Goal: Task Accomplishment & Management: Use online tool/utility

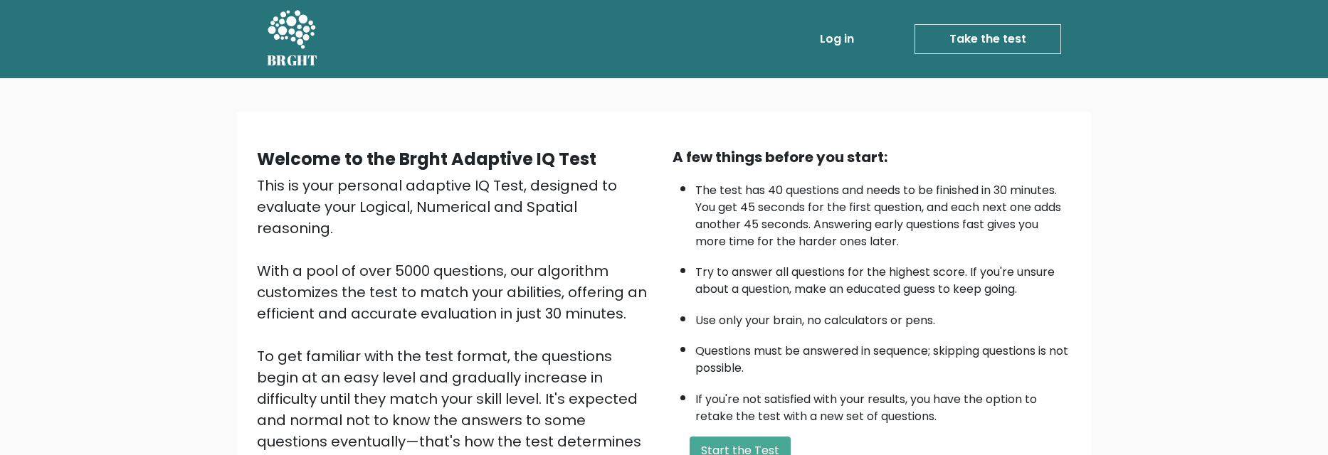
click at [947, 38] on link "Take the test" at bounding box center [987, 39] width 147 height 30
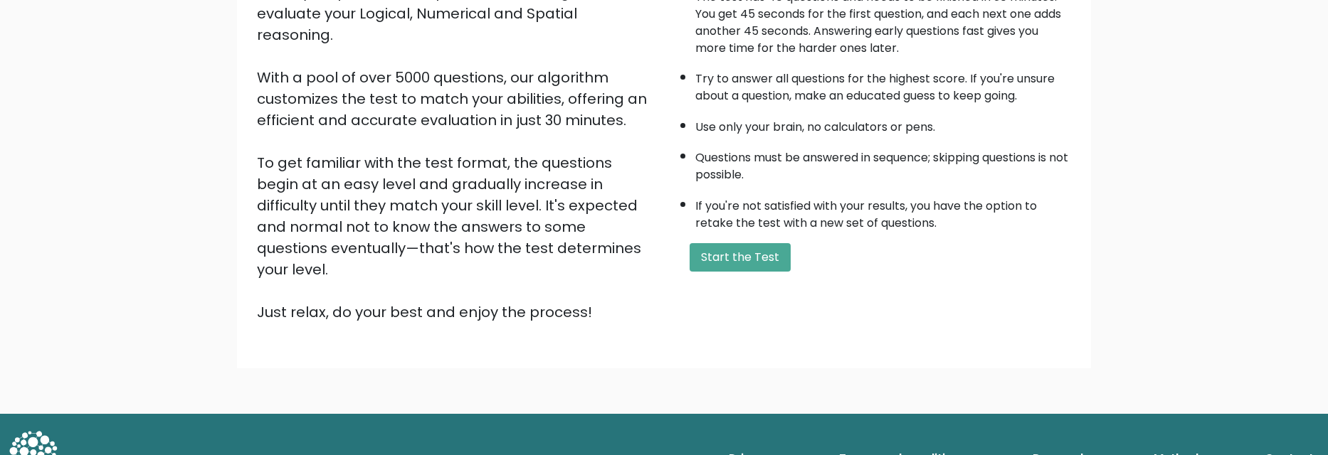
scroll to position [196, 0]
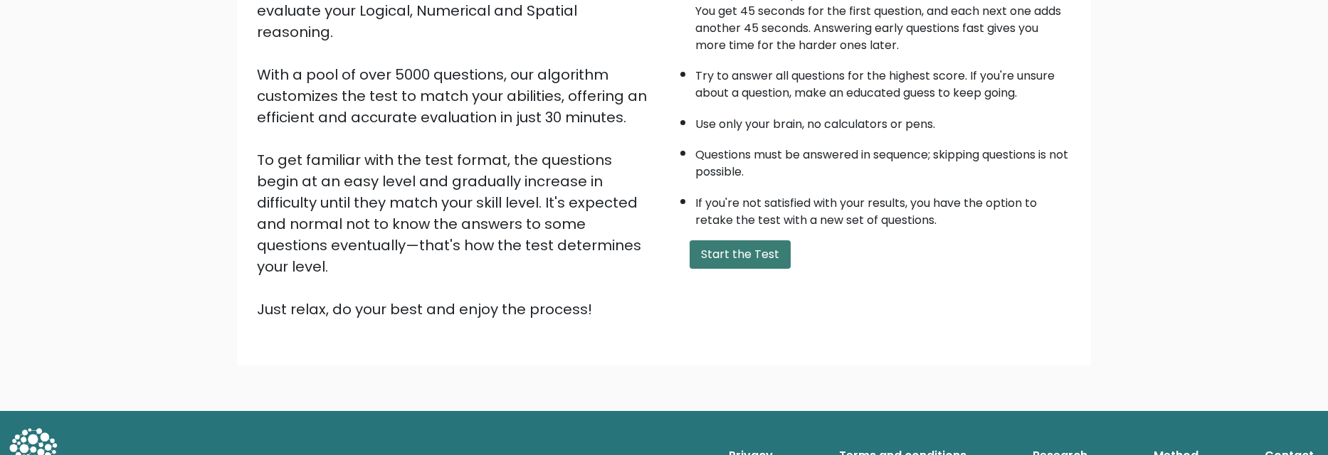
click at [761, 244] on button "Start the Test" at bounding box center [739, 254] width 101 height 28
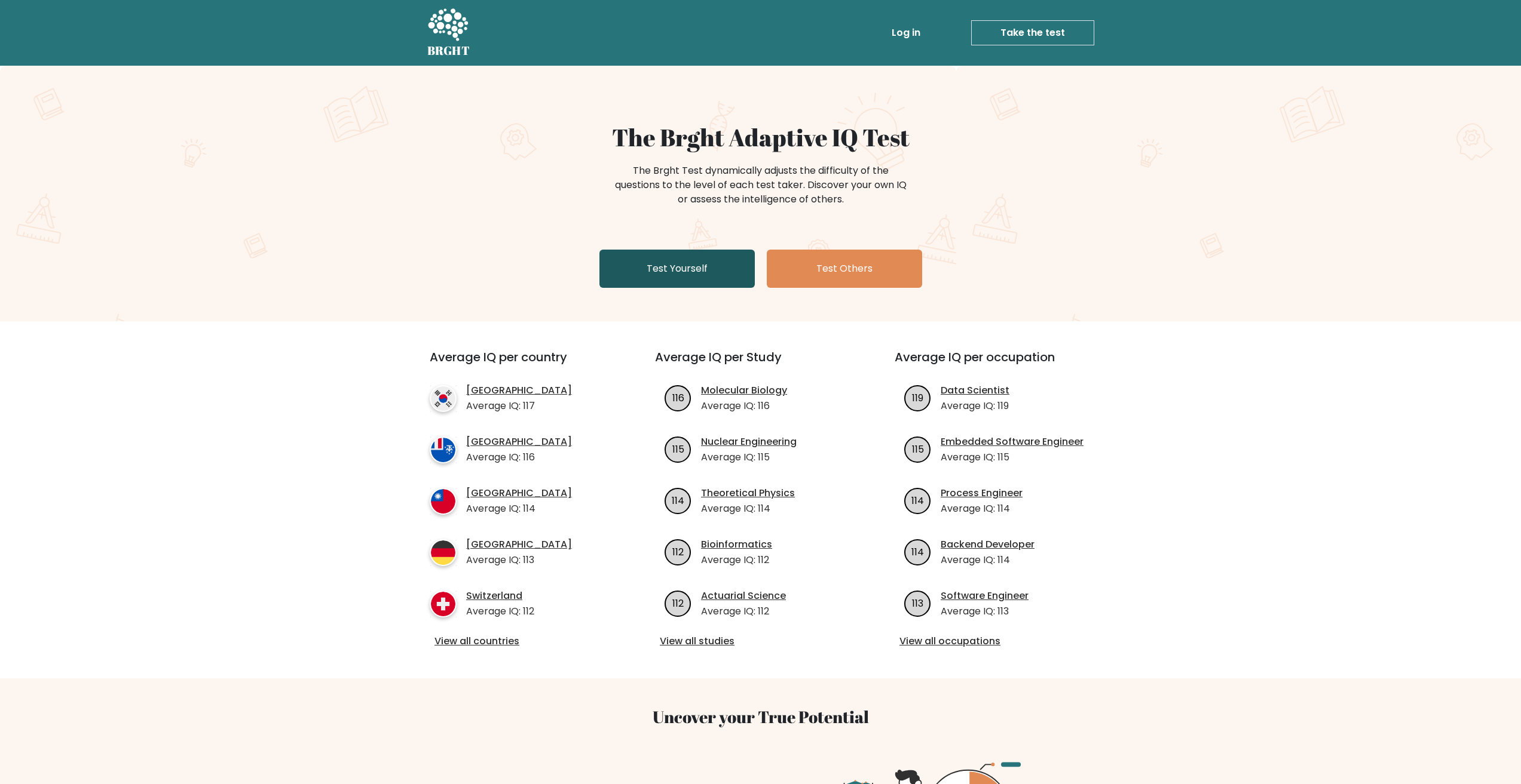
drag, startPoint x: 675, startPoint y: 269, endPoint x: 684, endPoint y: 260, distance: 12.7
click at [675, 269] on link "Test Yourself" at bounding box center [677, 269] width 155 height 39
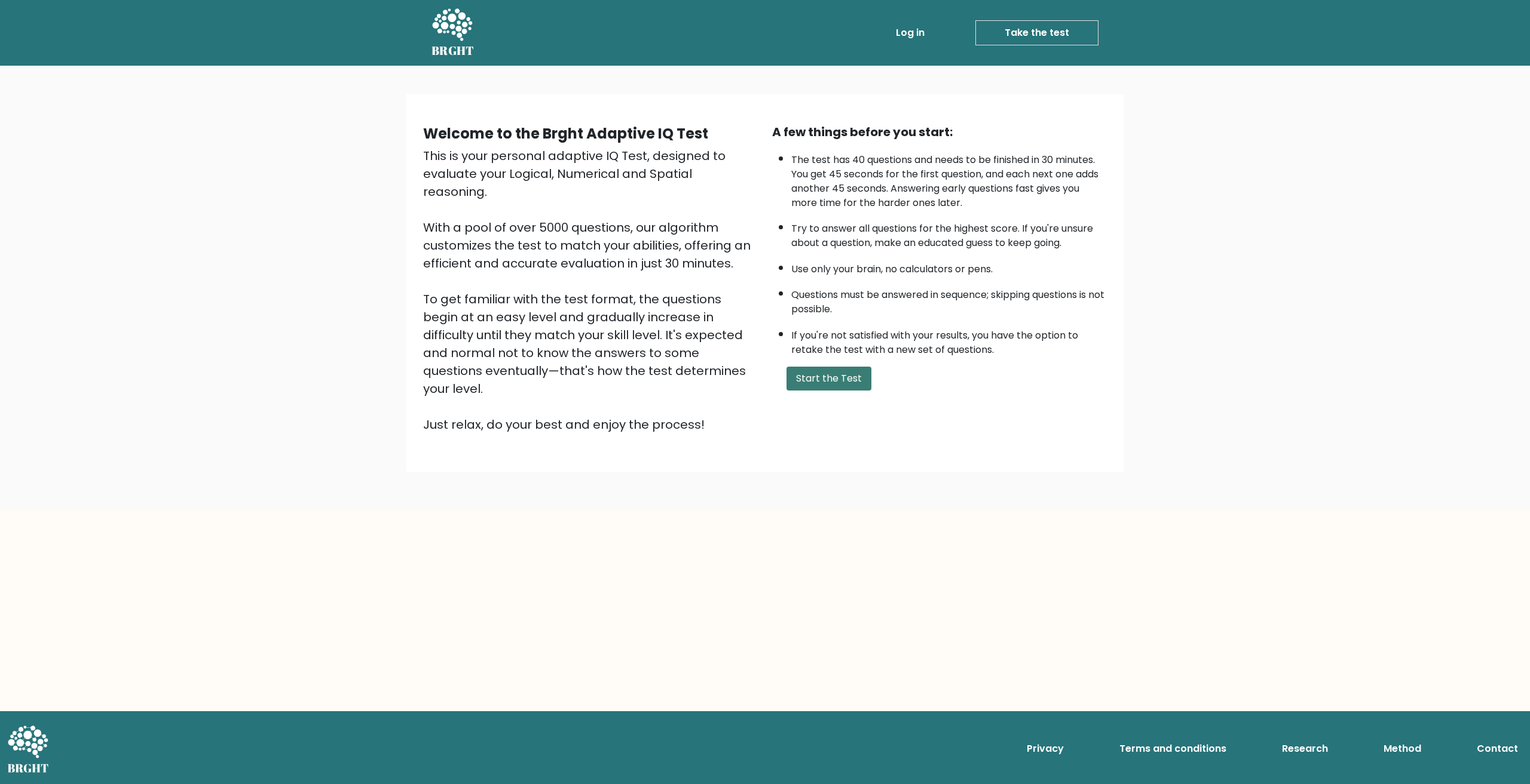
click at [830, 385] on button "Start the Test" at bounding box center [828, 379] width 85 height 24
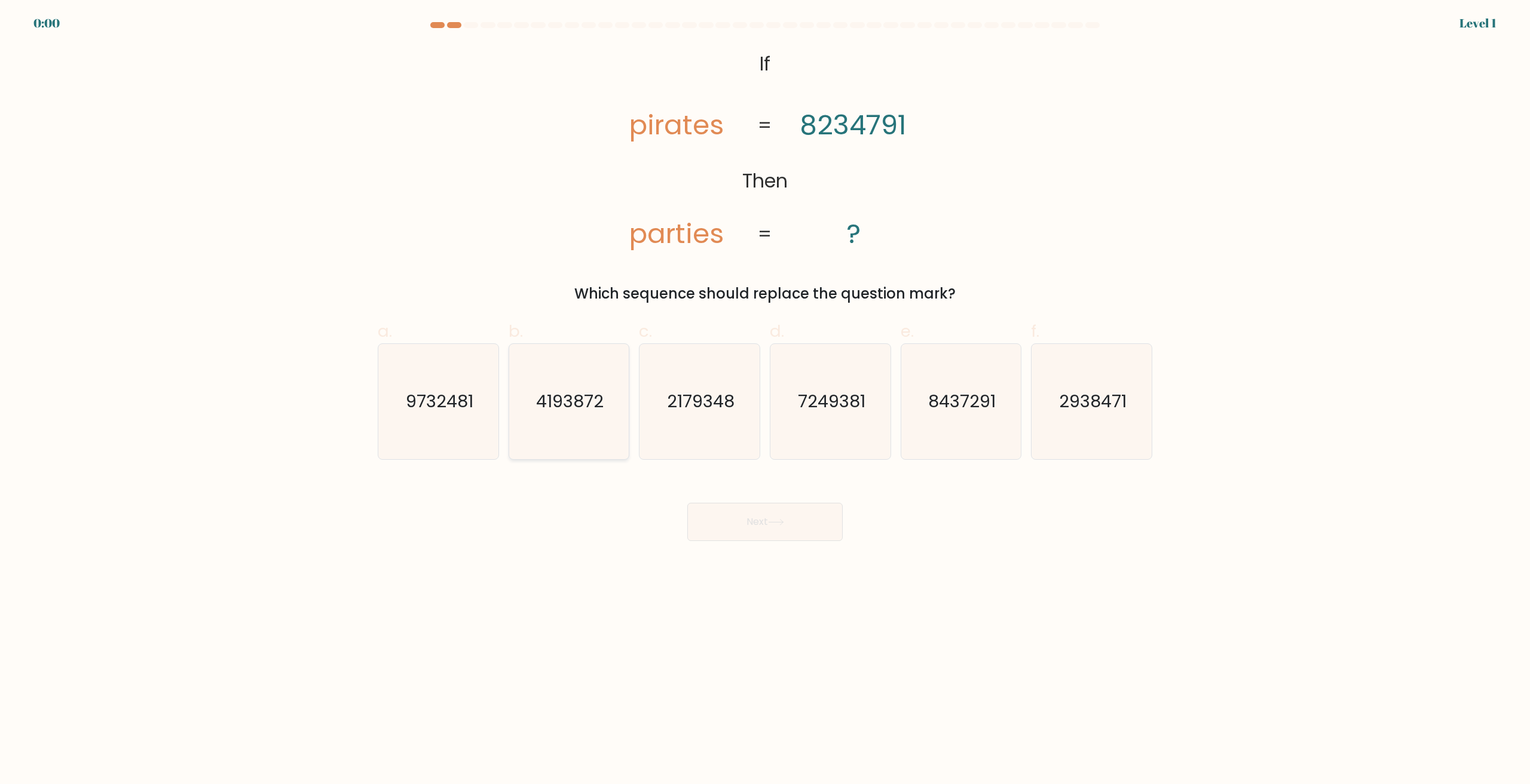
click at [589, 346] on icon "4193872" at bounding box center [568, 401] width 115 height 115
click at [765, 392] on input "b. 4193872" at bounding box center [765, 395] width 1 height 8
radio input "true"
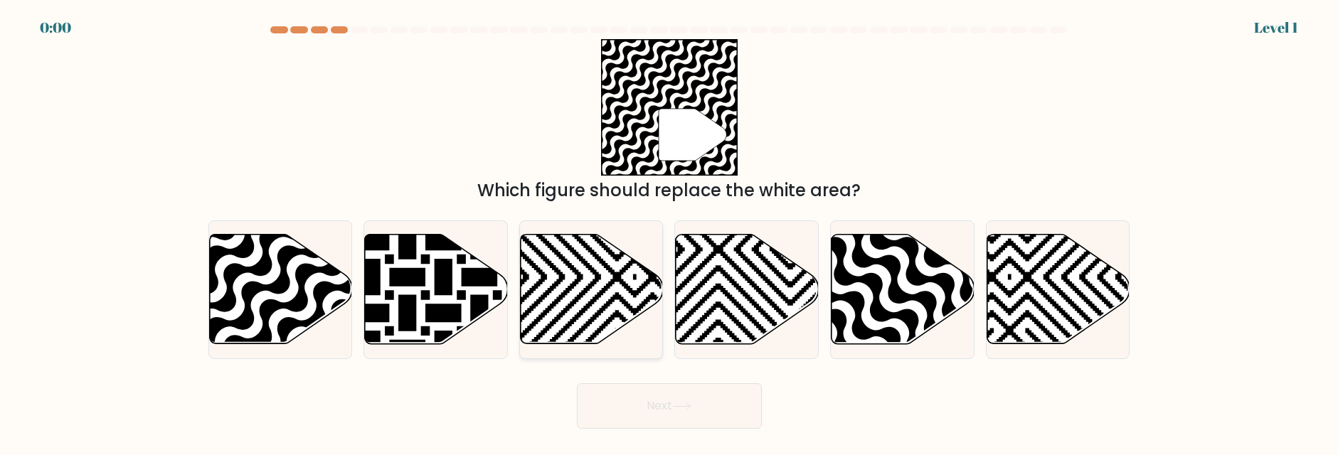
click at [534, 345] on icon at bounding box center [591, 290] width 143 height 112
click at [670, 231] on input "c." at bounding box center [670, 230] width 1 height 4
radio input "true"
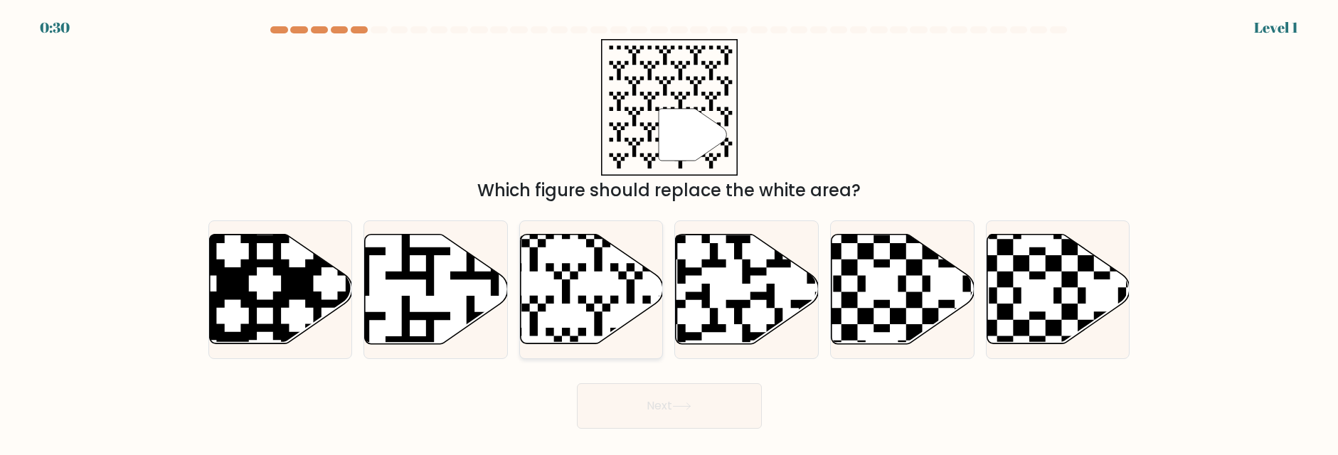
click at [559, 317] on icon at bounding box center [592, 290] width 143 height 110
click at [670, 231] on input "c." at bounding box center [670, 230] width 1 height 4
radio input "true"
click at [686, 329] on icon at bounding box center [791, 348] width 259 height 259
click at [670, 231] on input "d." at bounding box center [670, 230] width 1 height 4
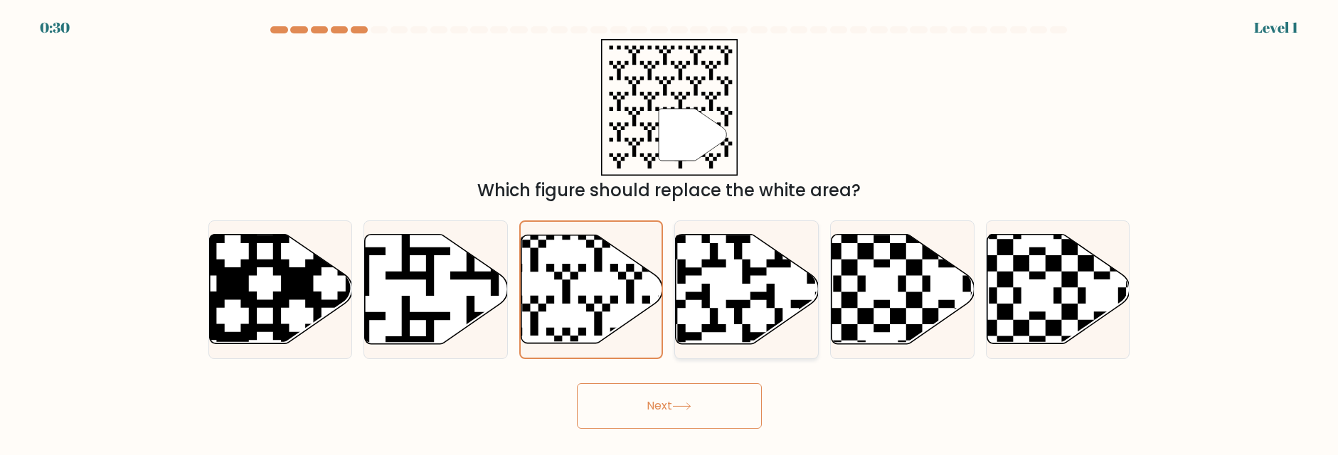
radio input "true"
click at [691, 425] on button "Next" at bounding box center [669, 407] width 185 height 46
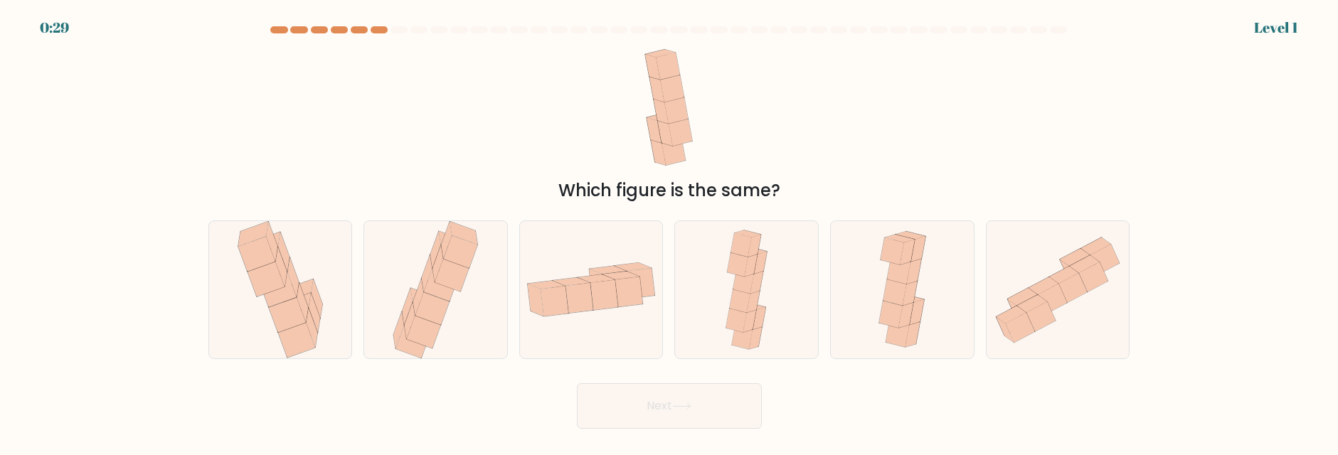
drag, startPoint x: 627, startPoint y: 319, endPoint x: 656, endPoint y: 409, distance: 95.0
click at [630, 332] on div at bounding box center [591, 290] width 144 height 139
click at [670, 231] on input "c." at bounding box center [670, 230] width 1 height 4
radio input "true"
click at [657, 409] on button "Next" at bounding box center [669, 407] width 185 height 46
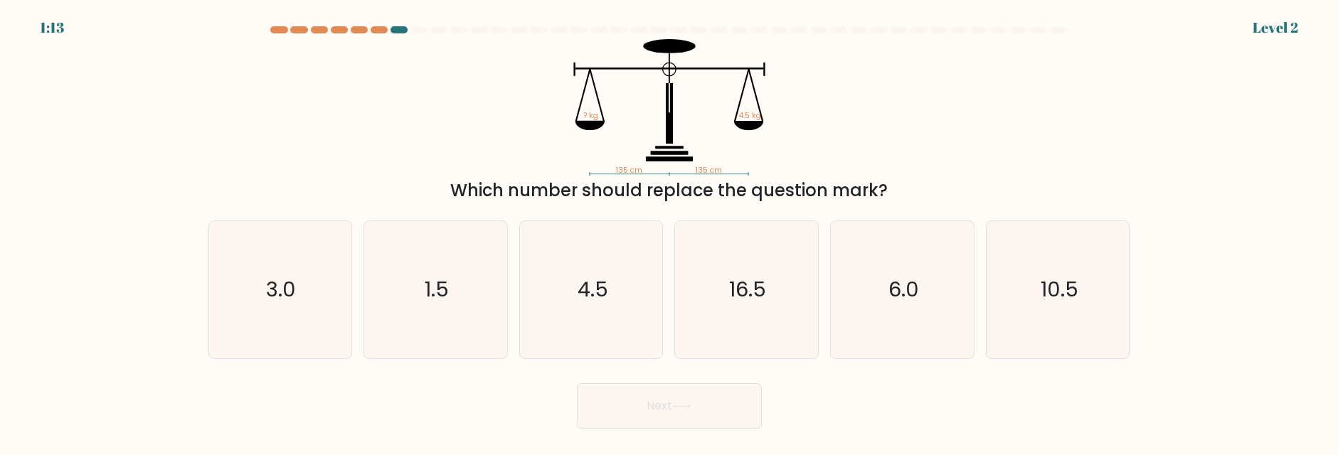
click at [615, 309] on icon "4.5" at bounding box center [591, 289] width 137 height 137
click at [670, 231] on input "c. 4.5" at bounding box center [670, 230] width 1 height 4
radio input "true"
drag, startPoint x: 643, startPoint y: 416, endPoint x: 631, endPoint y: 397, distance: 21.7
click at [642, 415] on button "Next" at bounding box center [669, 407] width 185 height 46
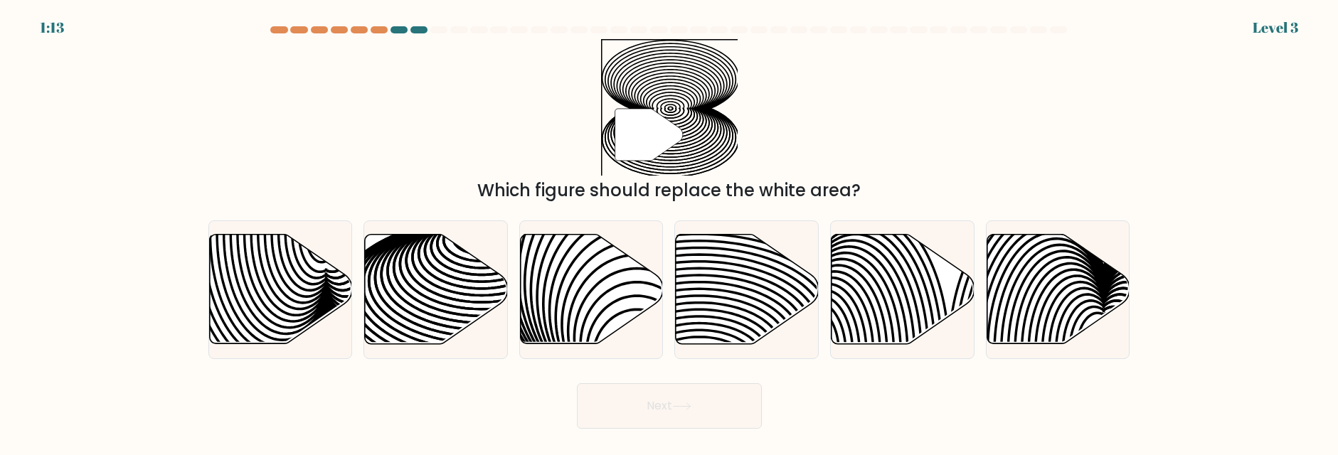
click at [632, 412] on button "Next" at bounding box center [669, 407] width 185 height 46
click at [599, 321] on icon at bounding box center [592, 290] width 143 height 110
click at [670, 231] on input "c." at bounding box center [670, 230] width 1 height 4
radio input "true"
click at [630, 406] on button "Next" at bounding box center [669, 407] width 185 height 46
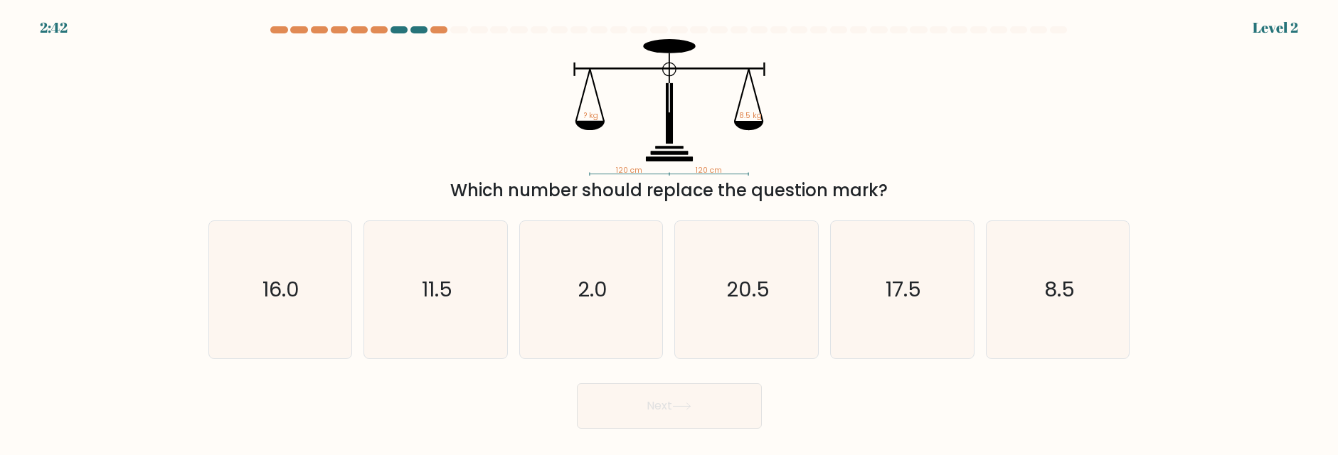
click at [620, 369] on form at bounding box center [669, 227] width 1338 height 403
click at [594, 331] on icon "2.0" at bounding box center [591, 289] width 137 height 137
click at [670, 231] on input "c. 2.0" at bounding box center [670, 230] width 1 height 4
radio input "true"
click at [652, 393] on button "Next" at bounding box center [669, 407] width 185 height 46
